Goal: Task Accomplishment & Management: Use online tool/utility

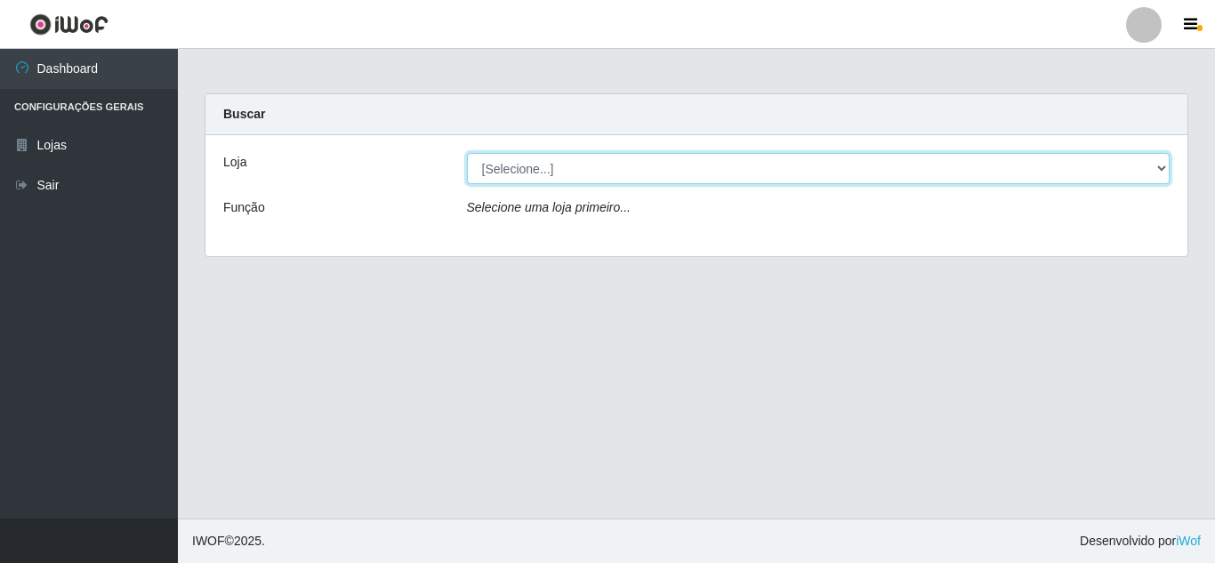
click at [529, 166] on select "[Selecione...] Queiroz Atacadão - [GEOGRAPHIC_DATA]" at bounding box center [818, 168] width 703 height 31
select select "225"
click at [467, 153] on select "[Selecione...] Queiroz Atacadão - [GEOGRAPHIC_DATA]" at bounding box center [818, 168] width 703 height 31
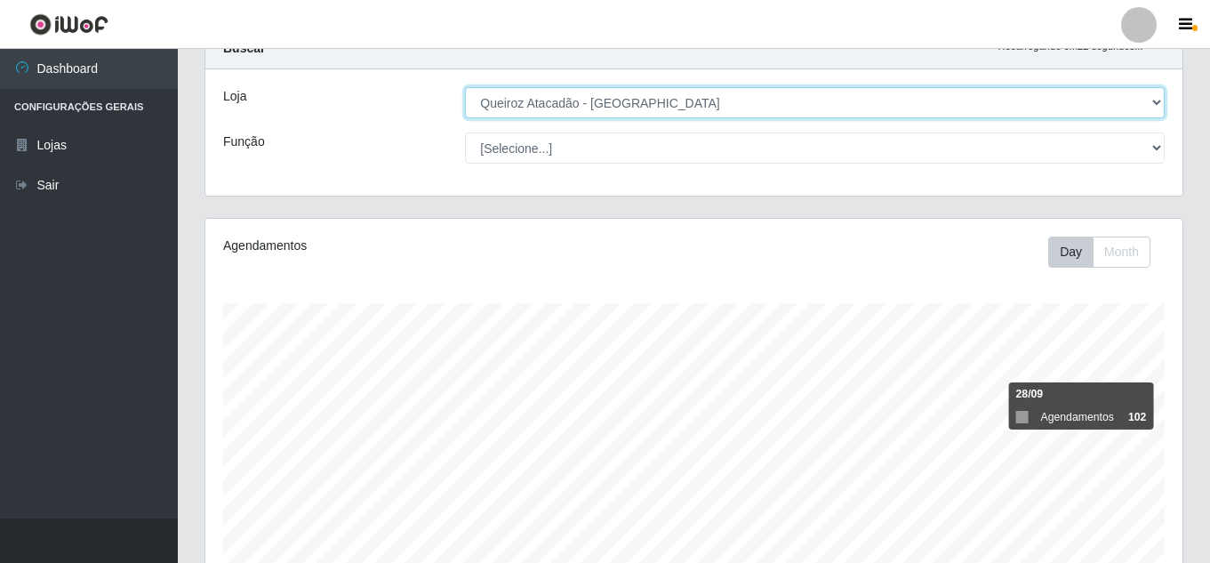
scroll to position [445, 0]
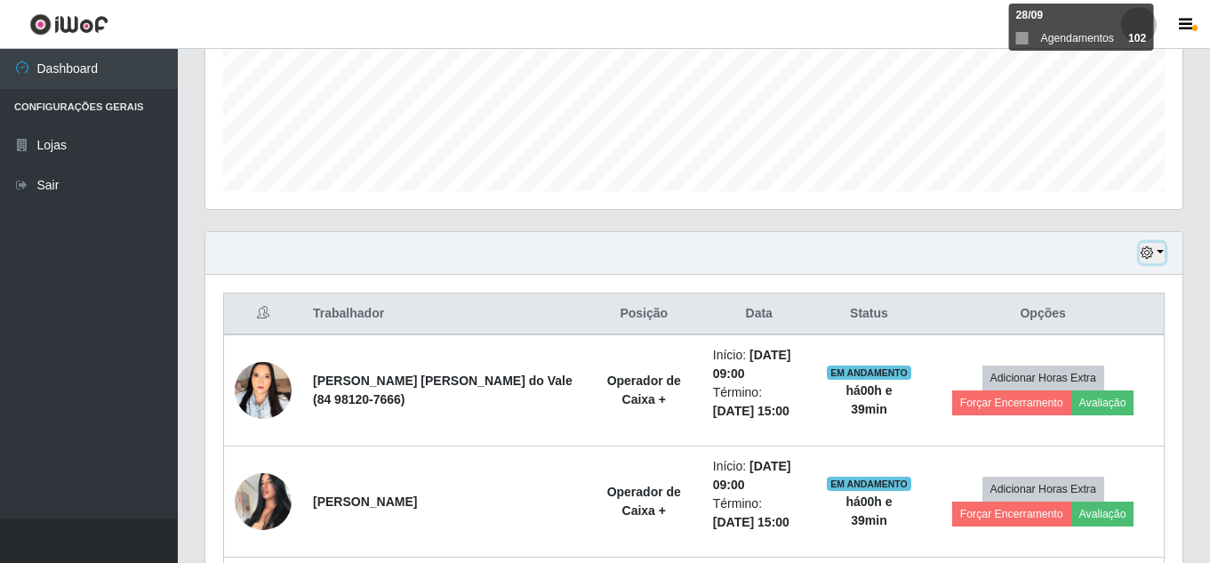
click at [1150, 249] on icon "button" at bounding box center [1147, 252] width 12 height 12
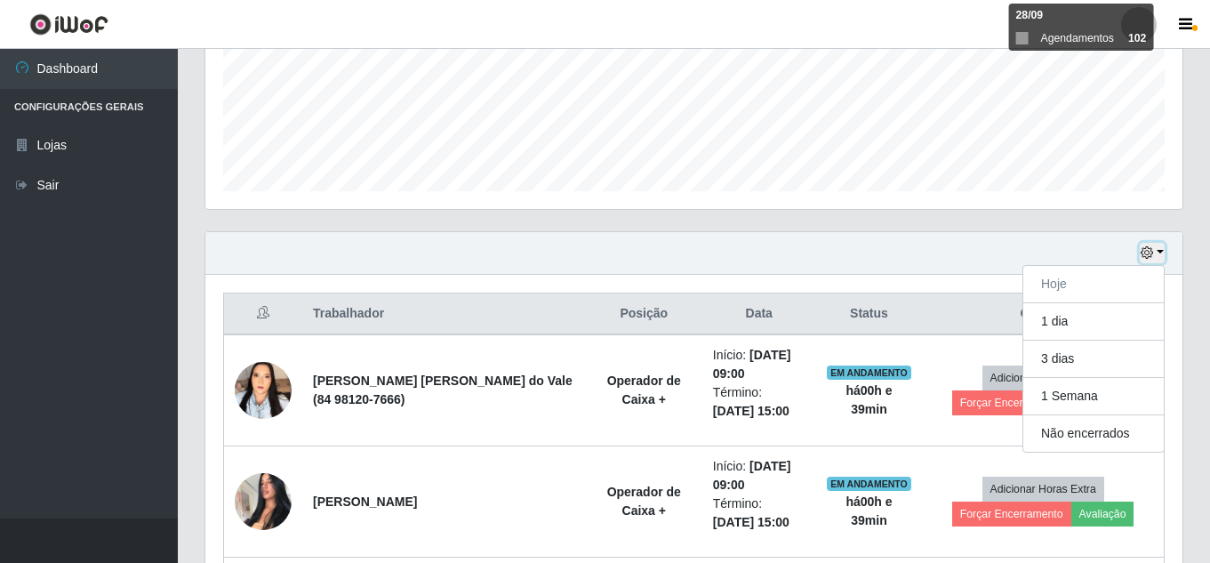
click at [1149, 253] on icon "button" at bounding box center [1147, 252] width 12 height 12
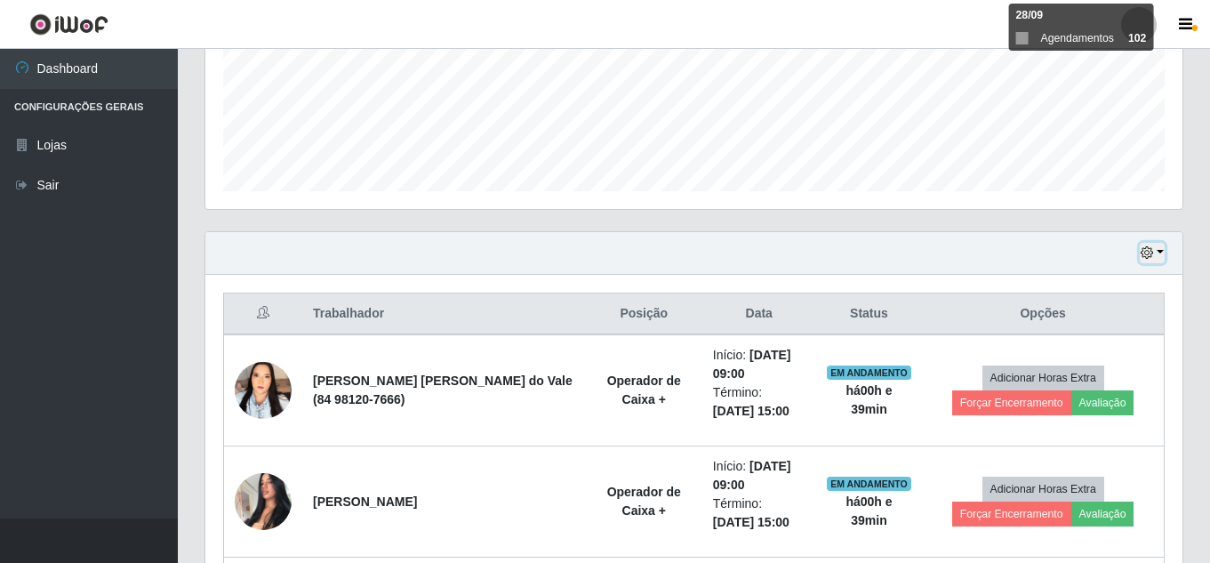
click at [1152, 250] on icon "button" at bounding box center [1147, 252] width 12 height 12
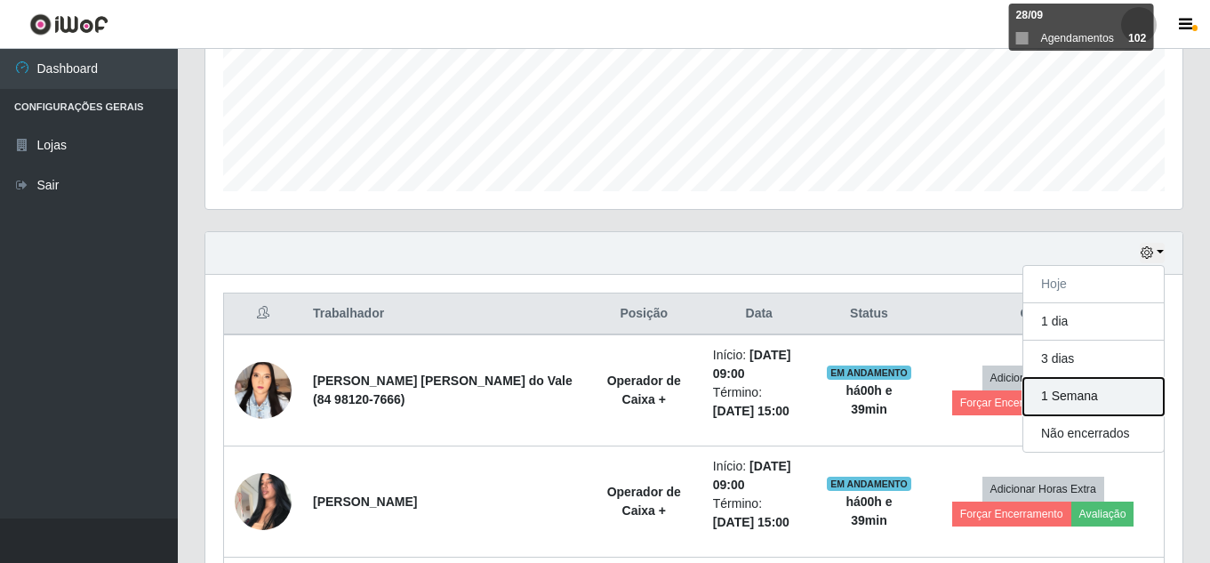
click at [1080, 400] on button "1 Semana" at bounding box center [1094, 396] width 141 height 37
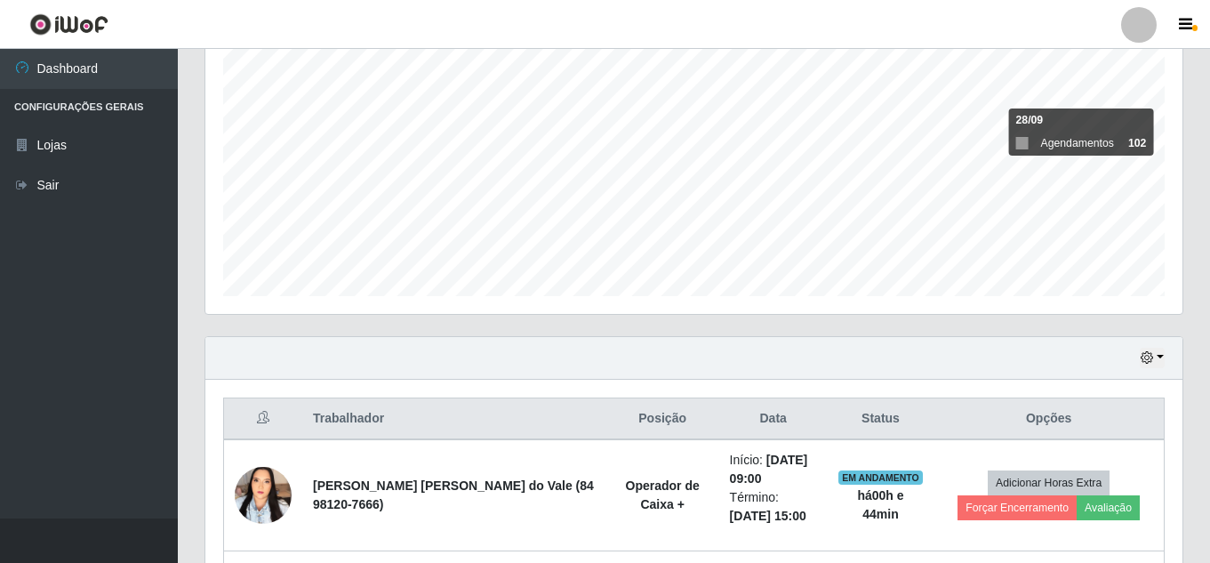
scroll to position [356, 0]
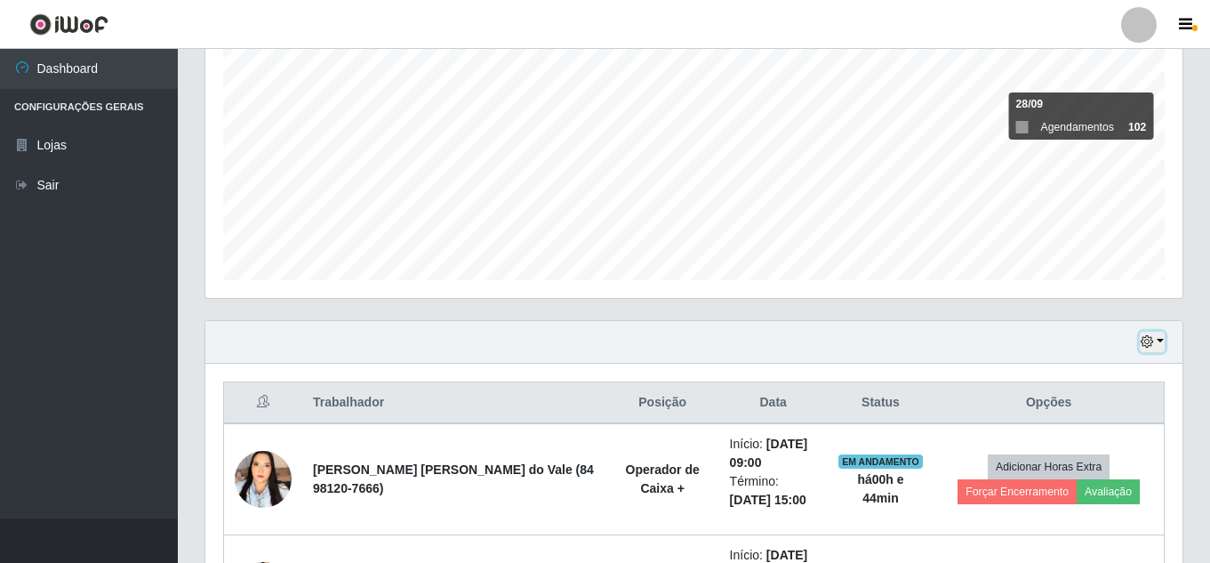
click at [1148, 338] on icon "button" at bounding box center [1147, 341] width 12 height 12
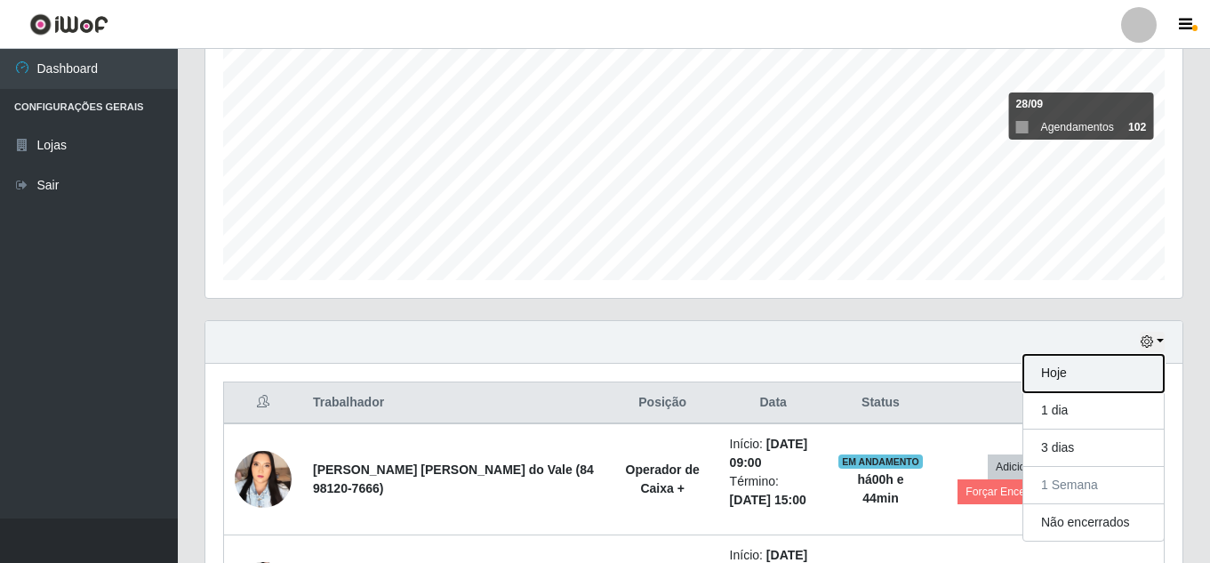
click at [1067, 379] on button "Hoje" at bounding box center [1094, 373] width 141 height 37
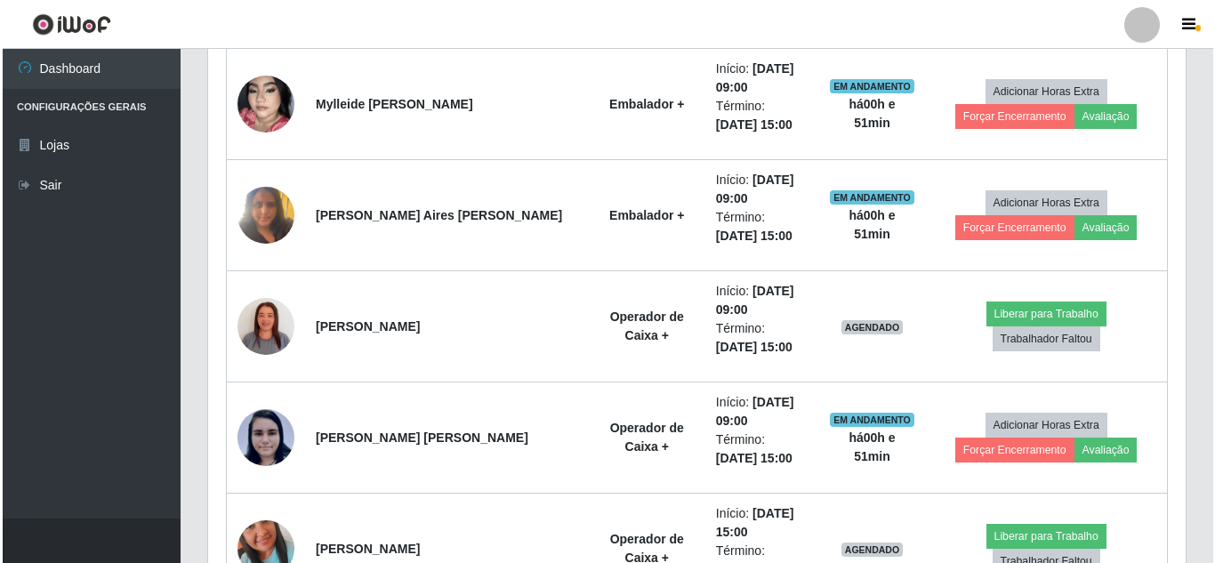
scroll to position [1177, 0]
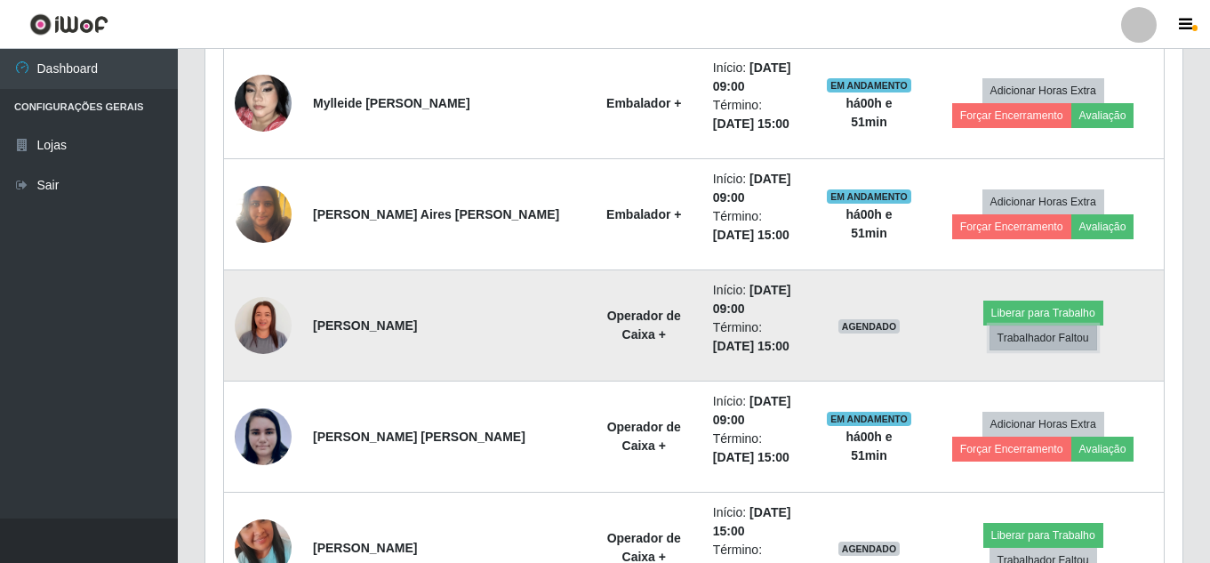
click at [1033, 342] on button "Trabalhador Faltou" at bounding box center [1044, 337] width 108 height 25
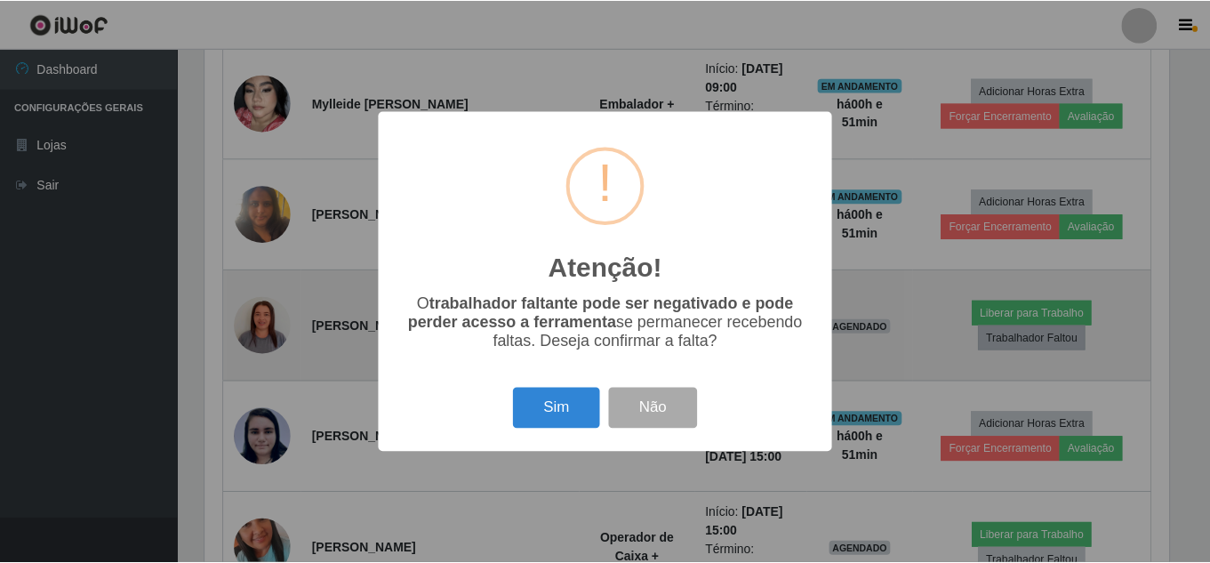
scroll to position [369, 968]
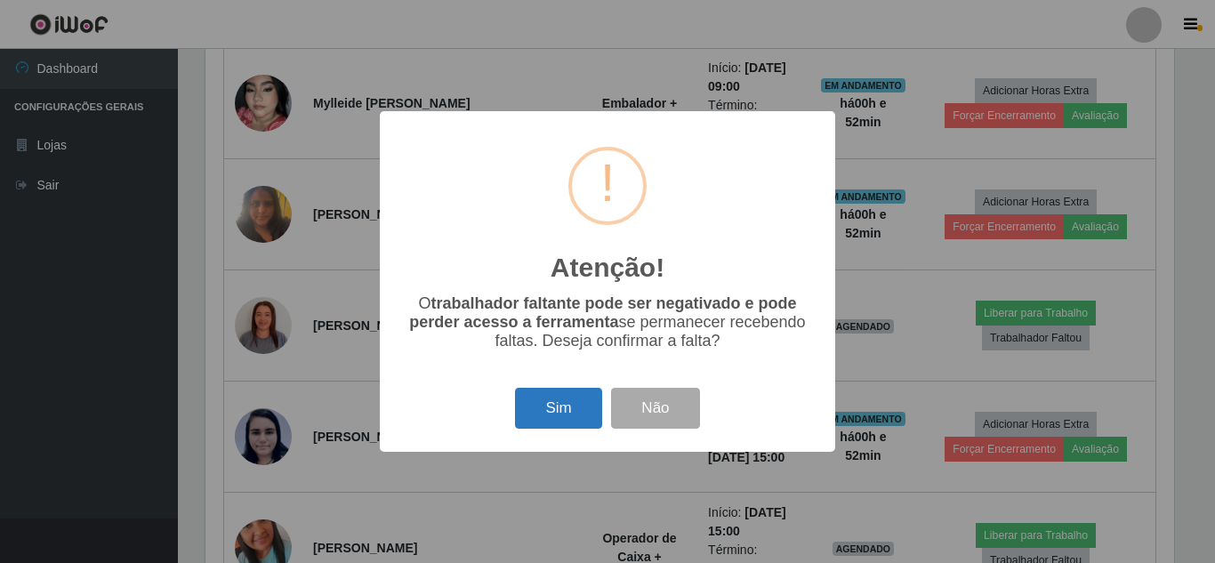
click at [550, 408] on button "Sim" at bounding box center [558, 409] width 86 height 42
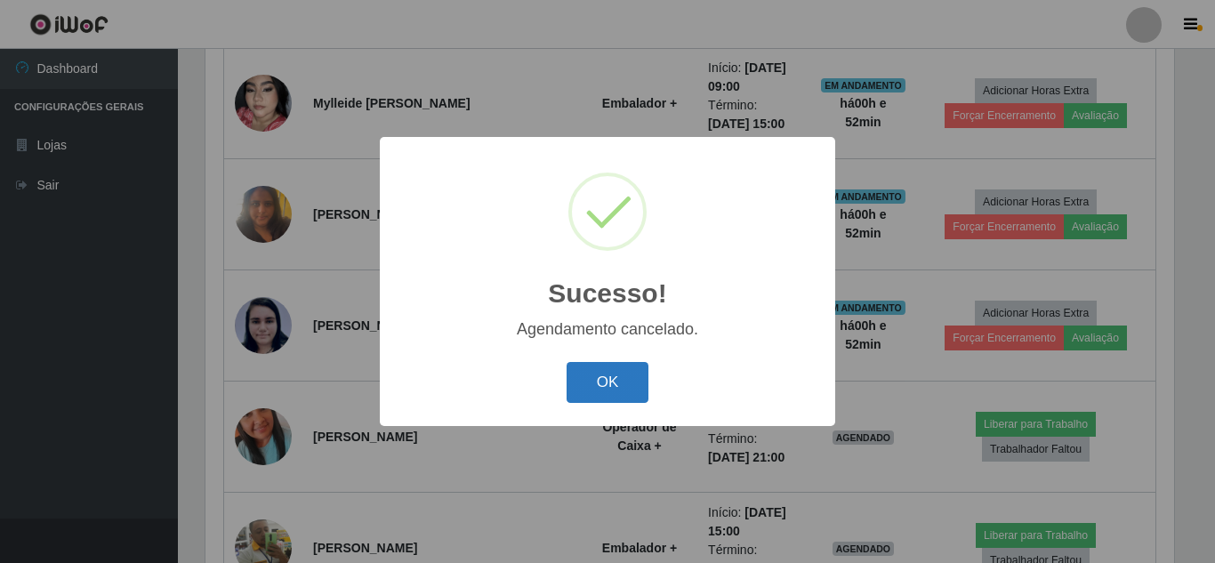
click at [610, 390] on button "OK" at bounding box center [608, 383] width 83 height 42
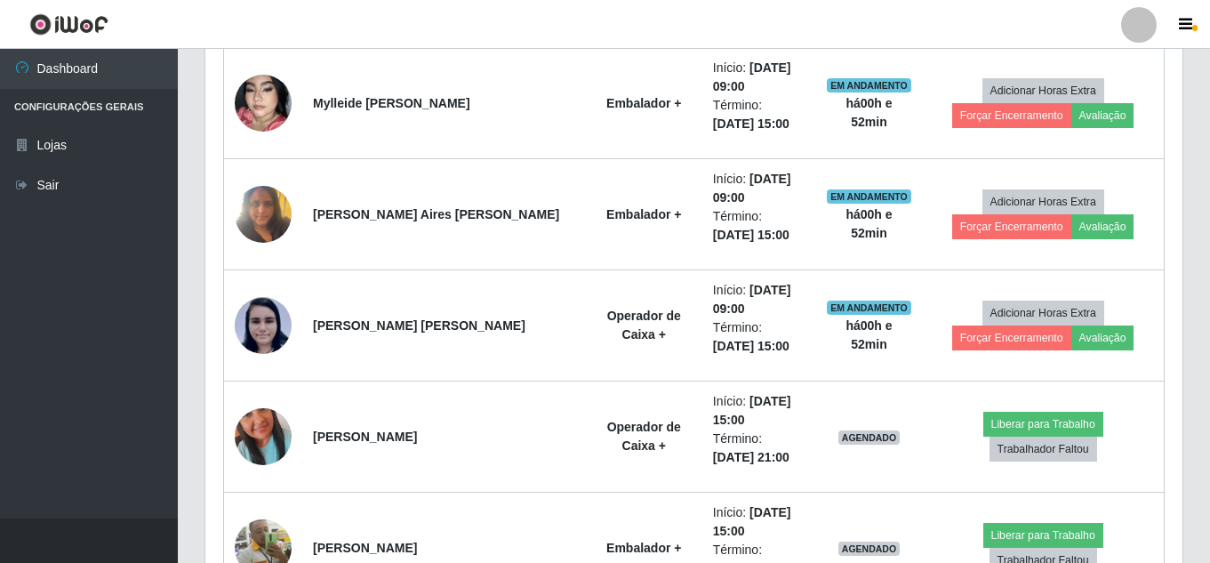
scroll to position [1303, 0]
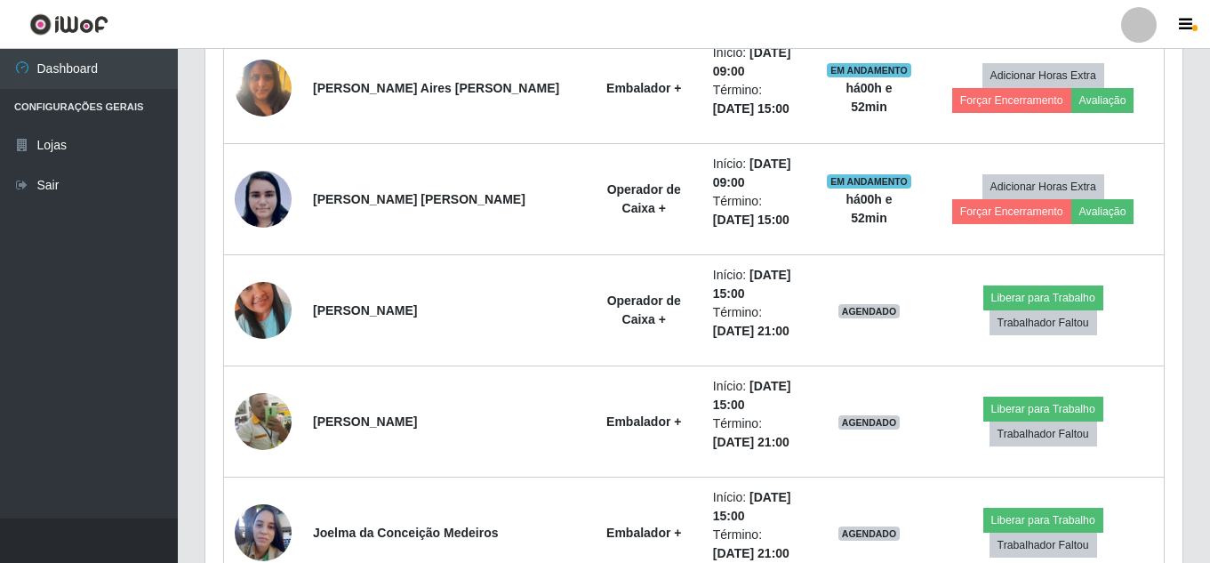
drag, startPoint x: 1209, startPoint y: 326, endPoint x: 1214, endPoint y: 259, distance: 67.8
click at [1210, 259] on html "Perfil Alterar Senha Sair Dashboard Configurações Gerais Lojas Sair Carregando.…" at bounding box center [605, 129] width 1210 height 2865
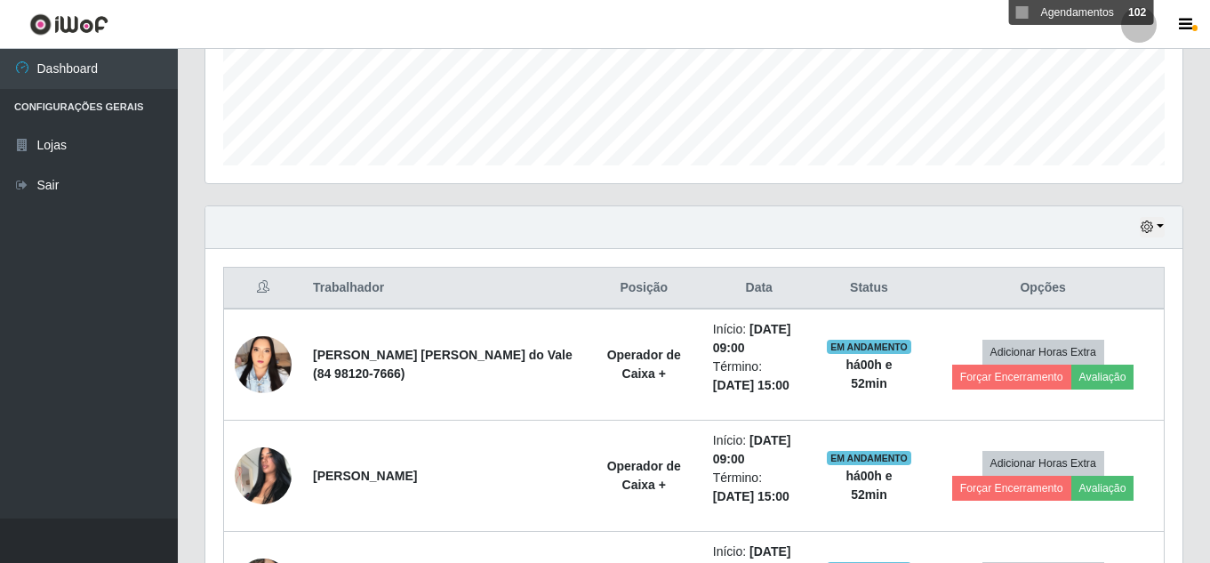
scroll to position [462, 0]
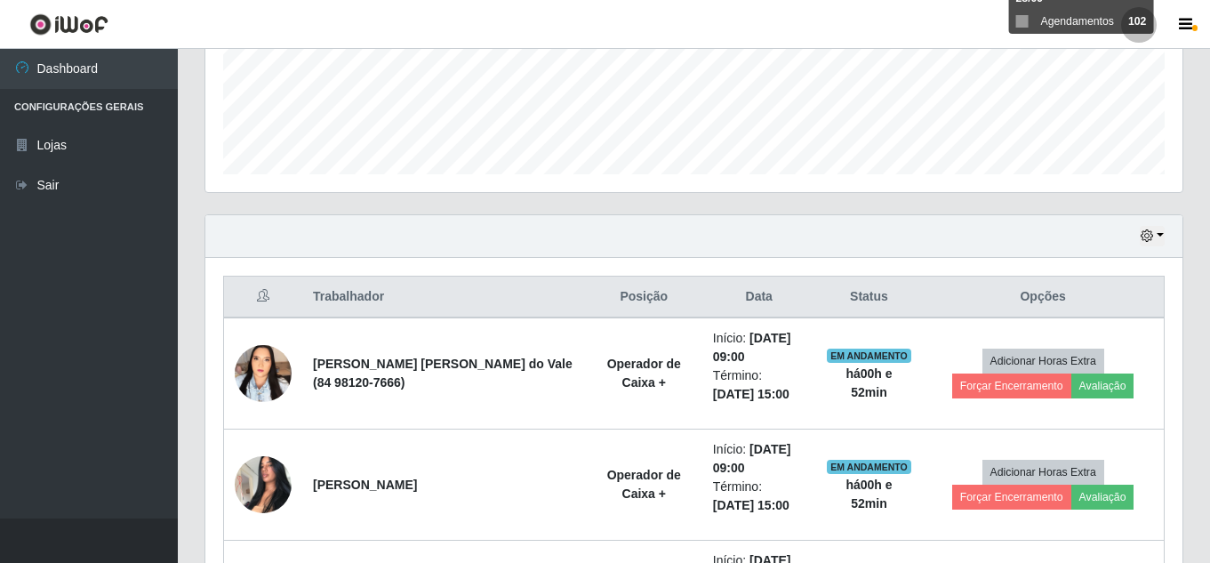
click at [1138, 241] on div "Hoje 1 dia 3 dias 1 Semana Não encerrados" at bounding box center [693, 236] width 977 height 43
click at [1153, 242] on icon "button" at bounding box center [1147, 235] width 12 height 12
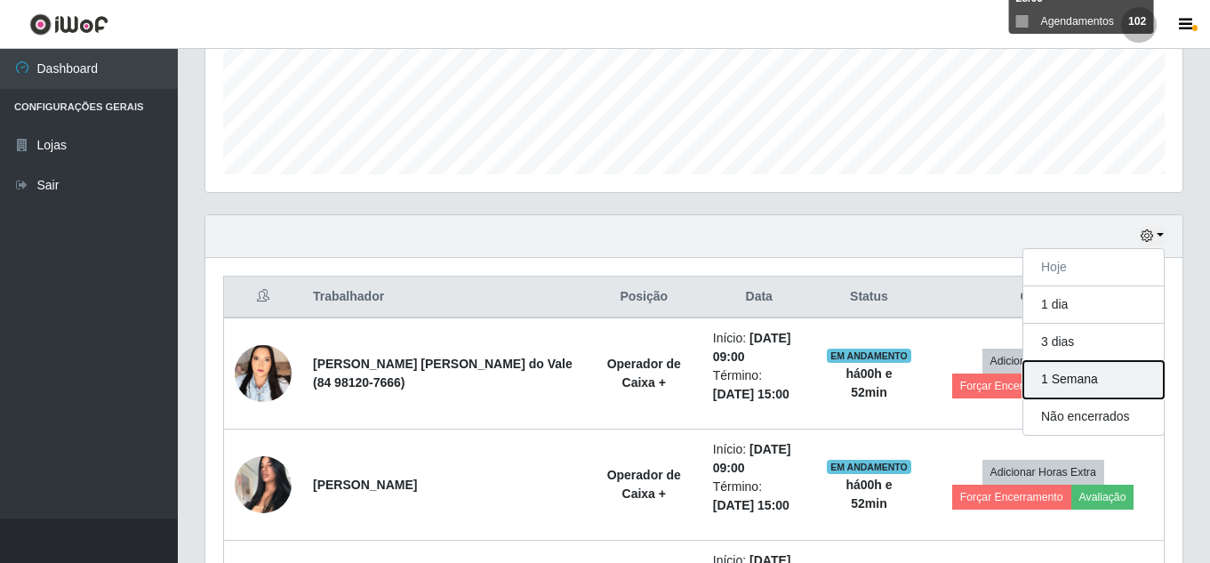
click at [1063, 375] on button "1 Semana" at bounding box center [1094, 379] width 141 height 37
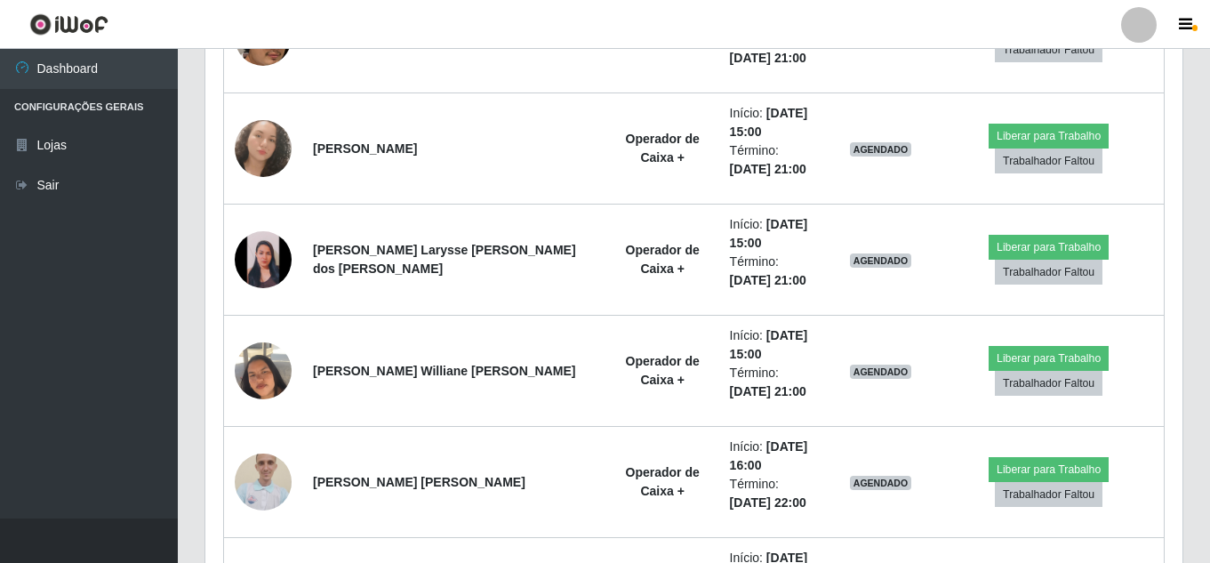
scroll to position [0, 0]
